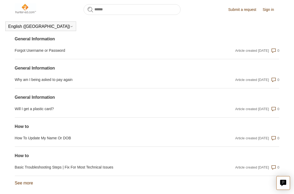
scroll to position [498, 0]
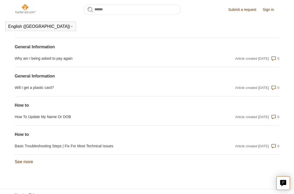
click at [20, 159] on link "See more items from recent activity" at bounding box center [24, 161] width 18 height 5
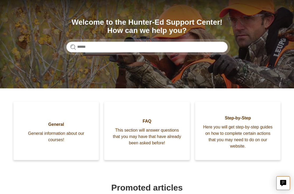
scroll to position [0, 0]
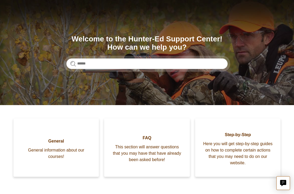
scroll to position [37, 0]
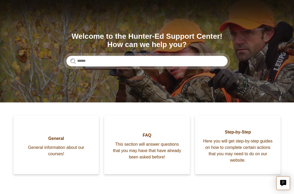
click at [258, 149] on span "Here you will get step-by-step guides on how to complete certain actions that y…" at bounding box center [238, 150] width 70 height 25
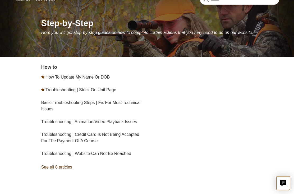
scroll to position [67, 0]
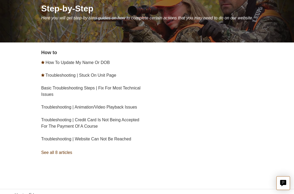
click at [47, 150] on link "See all 8 articles" at bounding box center [94, 152] width 107 height 14
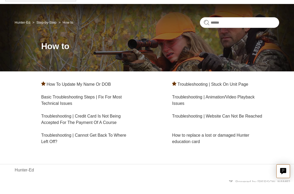
scroll to position [17, 0]
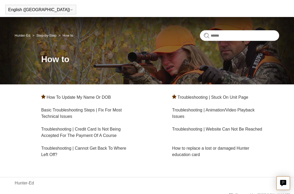
click at [240, 95] on link "Troubleshooting | Stuck On Unit Page" at bounding box center [213, 97] width 71 height 5
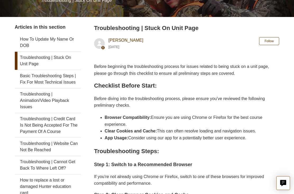
scroll to position [86, 0]
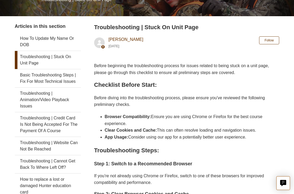
click at [272, 139] on li "App Usage: Consider using our app for a potentially better user experience." at bounding box center [192, 136] width 175 height 7
